Goal: Find specific page/section: Find specific page/section

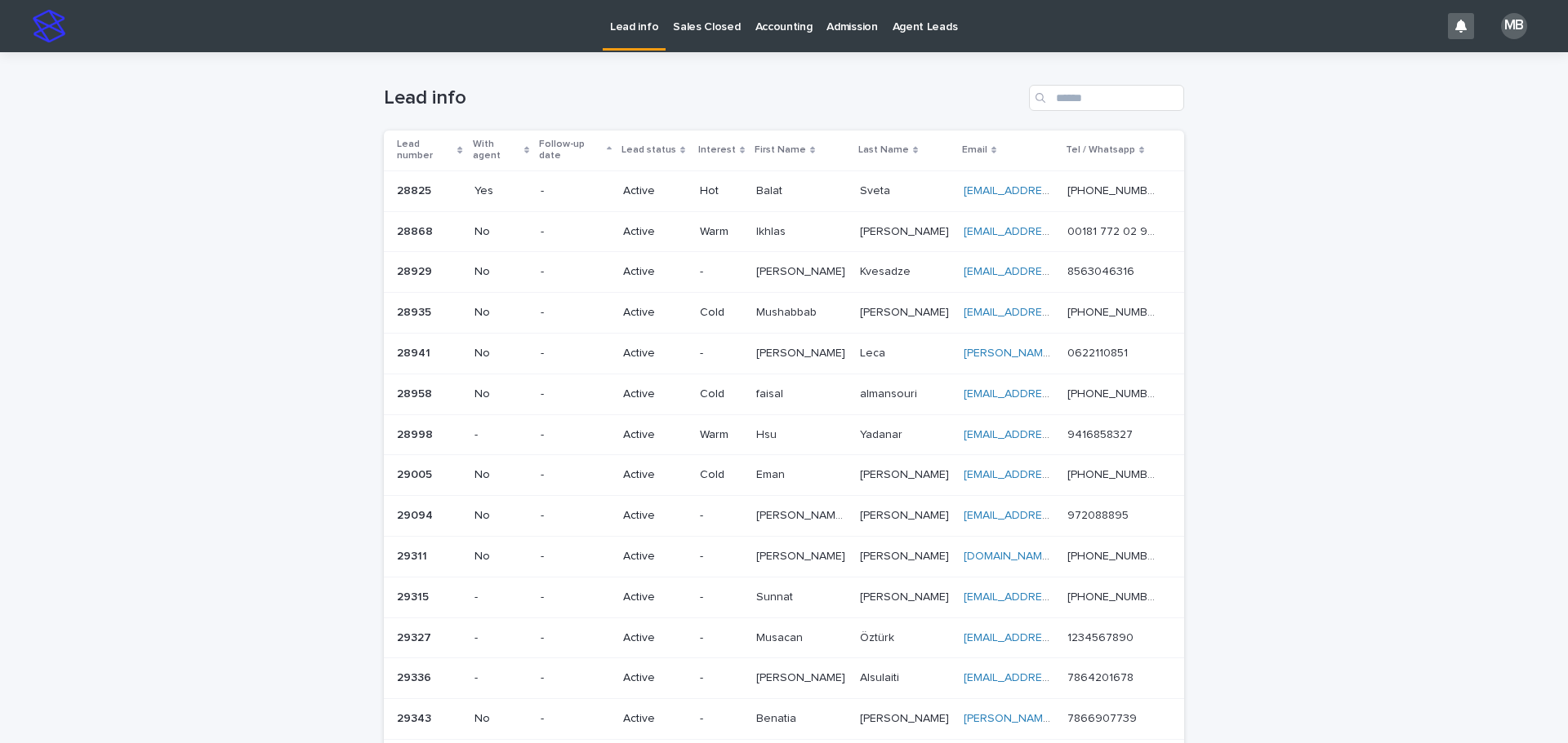
click at [679, 27] on p "Sales Closed" at bounding box center [707, 17] width 67 height 34
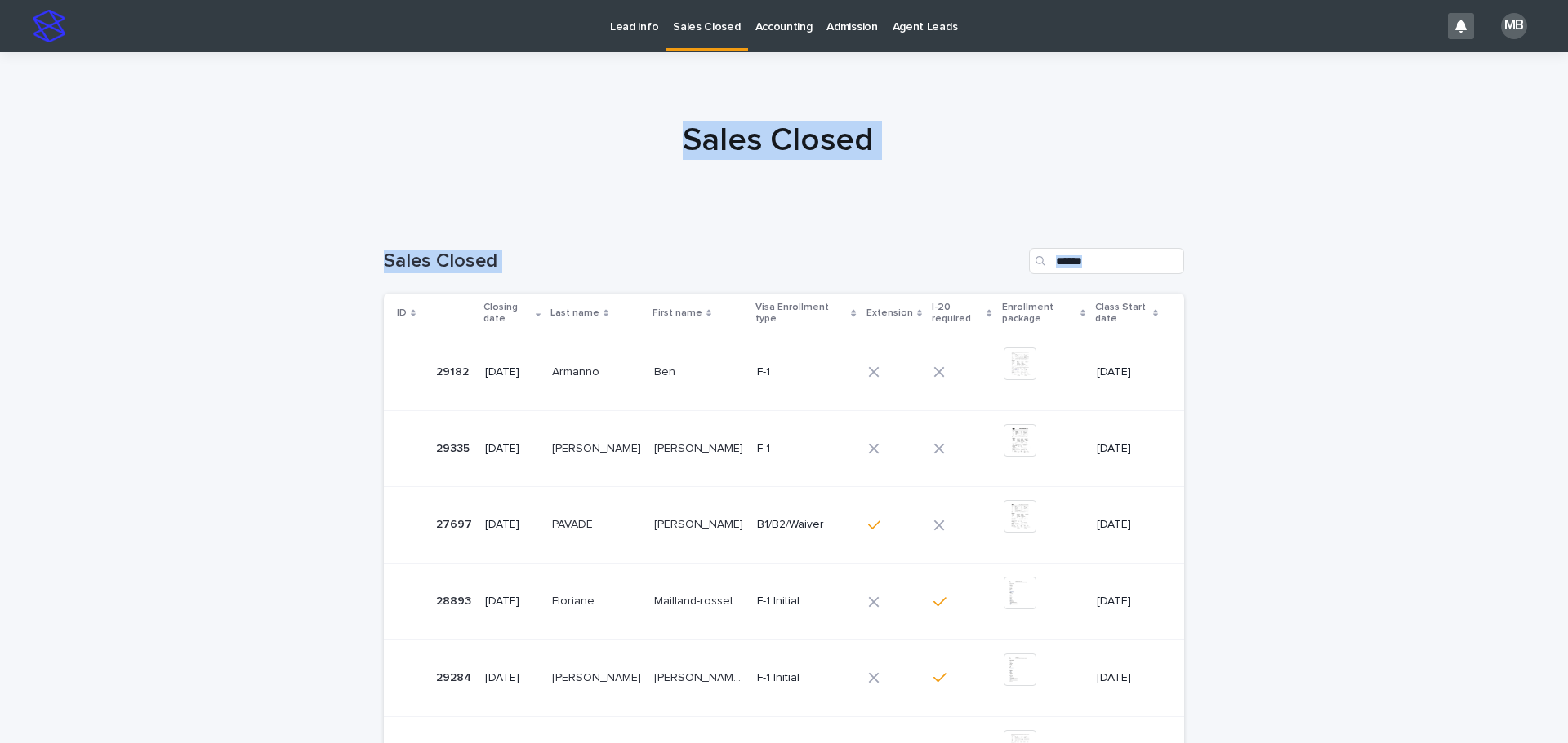
drag, startPoint x: 378, startPoint y: 145, endPoint x: 1481, endPoint y: 507, distance: 1160.9
click at [1503, 529] on div "Lead info Sales Closed Accounting Admission Agent Leads MB Sales Closed Loading…" at bounding box center [784, 627] width 1568 height 1255
click at [1479, 505] on div "Loading... Saving… Loading... Saving… Sales Closed ID Closing date Last name Fi…" at bounding box center [784, 711] width 1568 height 993
click at [604, 25] on div "Lead info" at bounding box center [634, 17] width 63 height 34
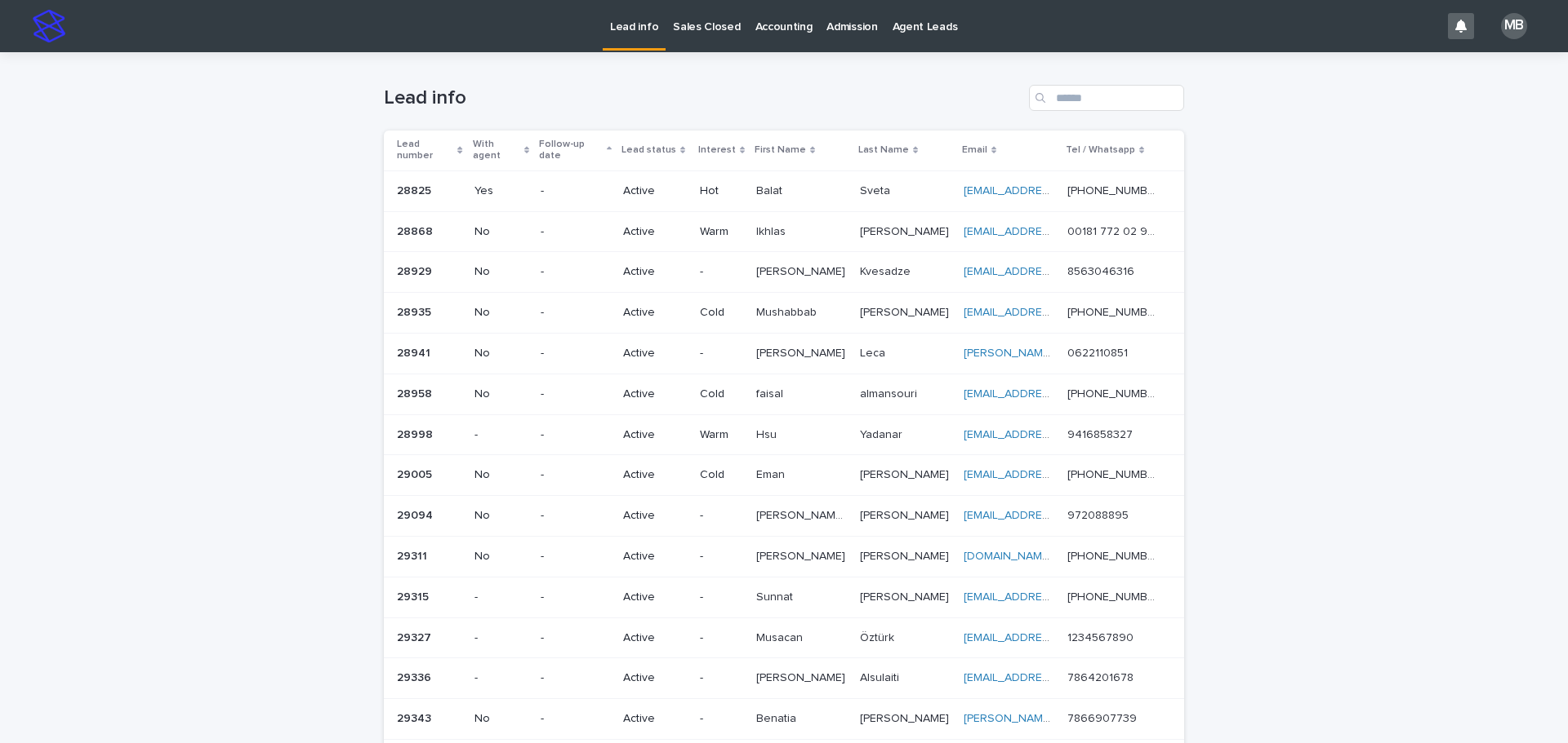
click at [1360, 317] on div "Loading... Saving… Loading... Saving… Lead info Lead number With agent Follow-u…" at bounding box center [784, 635] width 1568 height 1165
click at [682, 31] on p "Sales Closed" at bounding box center [707, 17] width 67 height 34
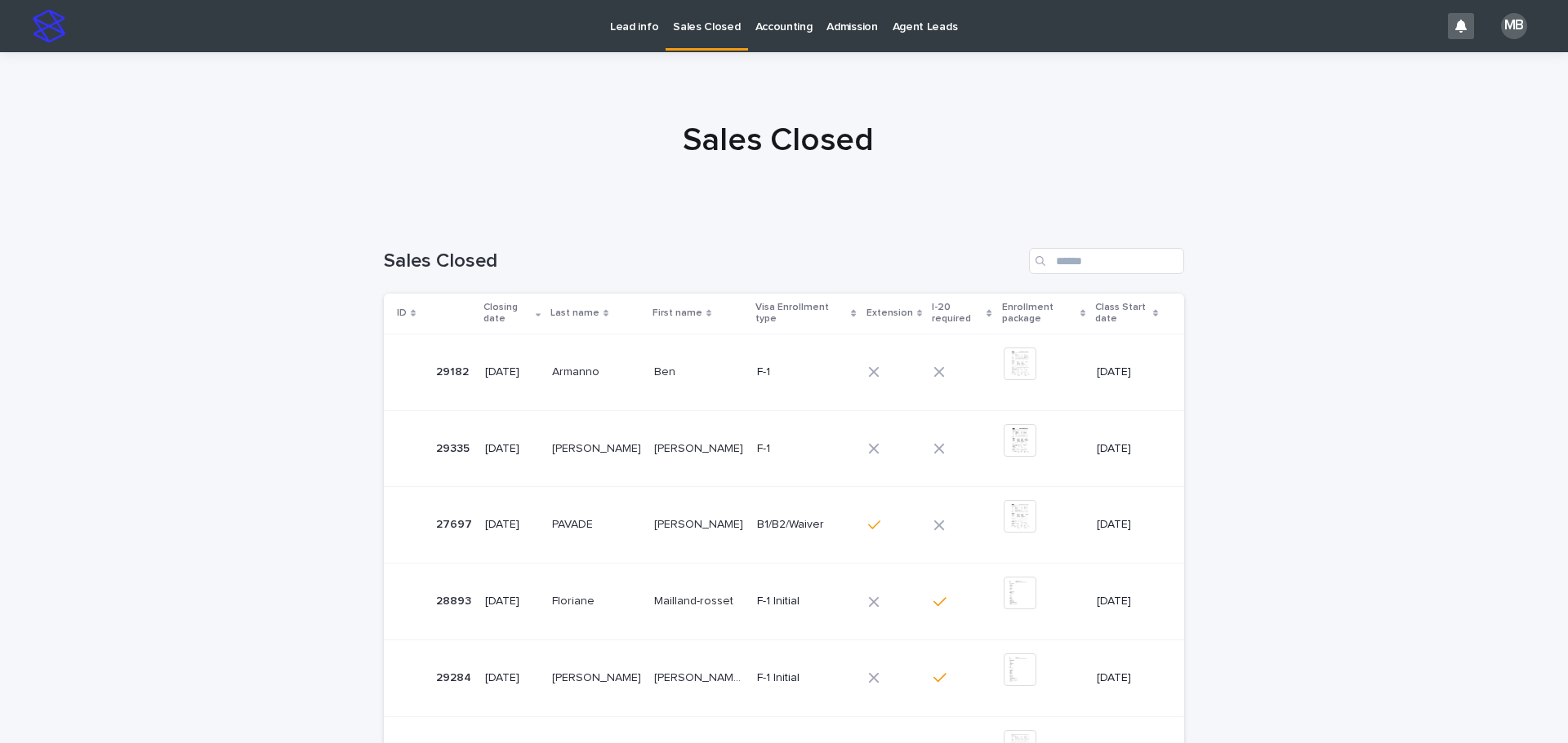
click at [641, 32] on p "Lead info" at bounding box center [634, 17] width 48 height 34
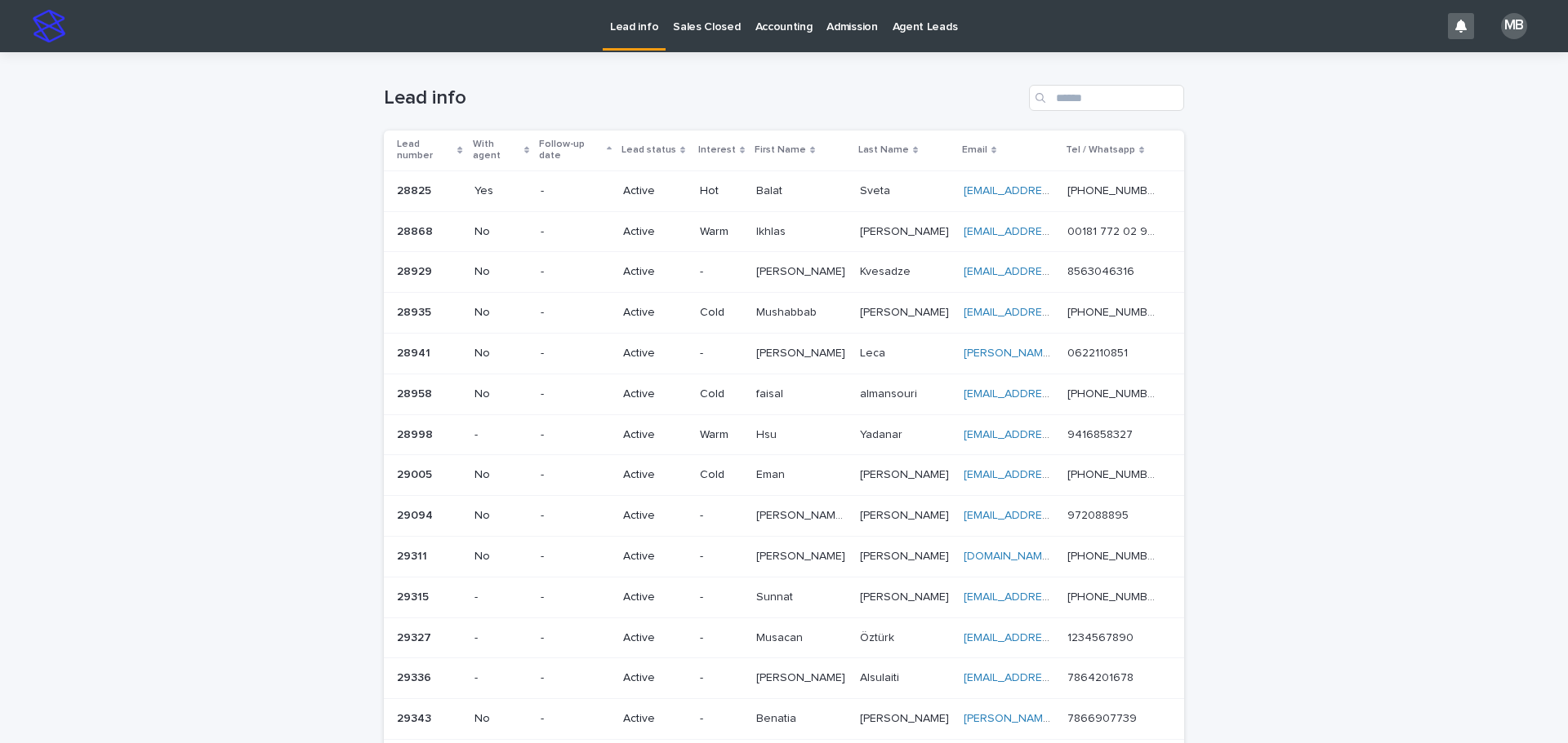
click at [1281, 167] on div "Loading... Saving… Loading... Saving… Lead info Lead number With agent Follow-u…" at bounding box center [784, 635] width 1568 height 1165
click at [689, 31] on p "Sales Closed" at bounding box center [707, 17] width 67 height 34
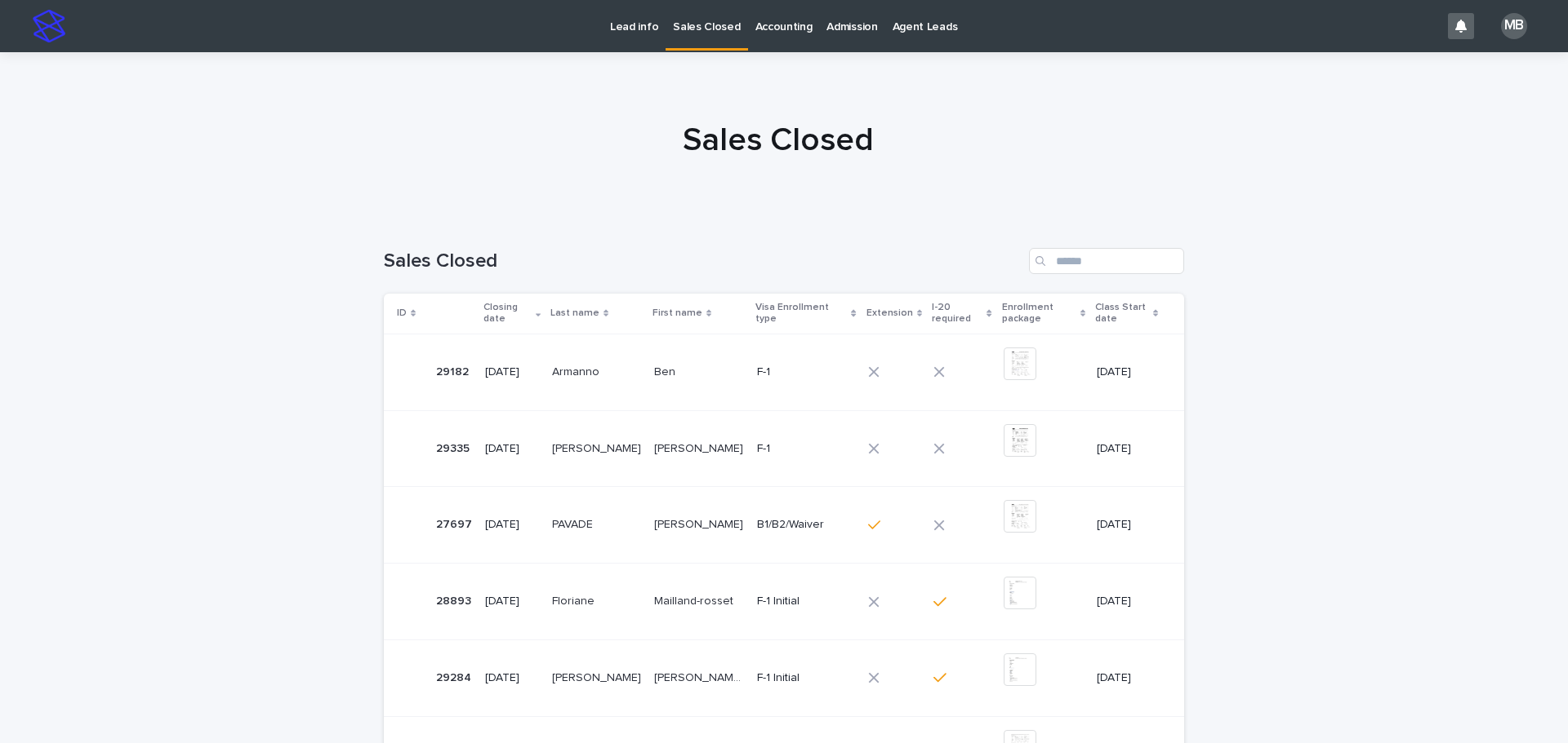
click at [644, 28] on p "Lead info" at bounding box center [634, 17] width 48 height 34
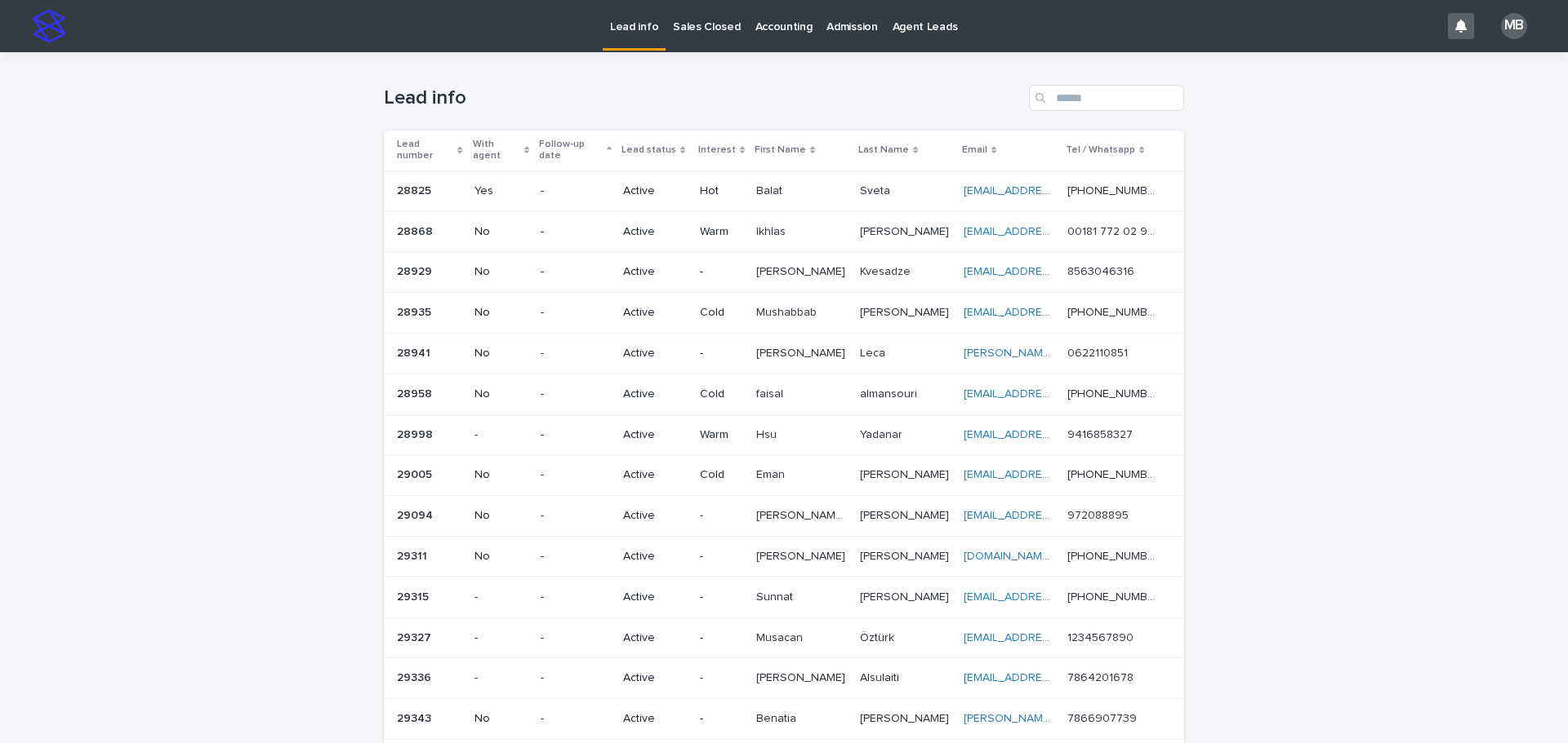
click at [1429, 317] on div "Loading... Saving… Loading... Saving… Lead info Lead number With agent Follow-u…" at bounding box center [784, 635] width 1568 height 1165
click at [1352, 304] on div "Loading... Saving… Loading... Saving… Lead info Lead number With agent Follow-u…" at bounding box center [784, 635] width 1568 height 1165
click at [686, 21] on p "Sales Closed" at bounding box center [707, 17] width 67 height 34
